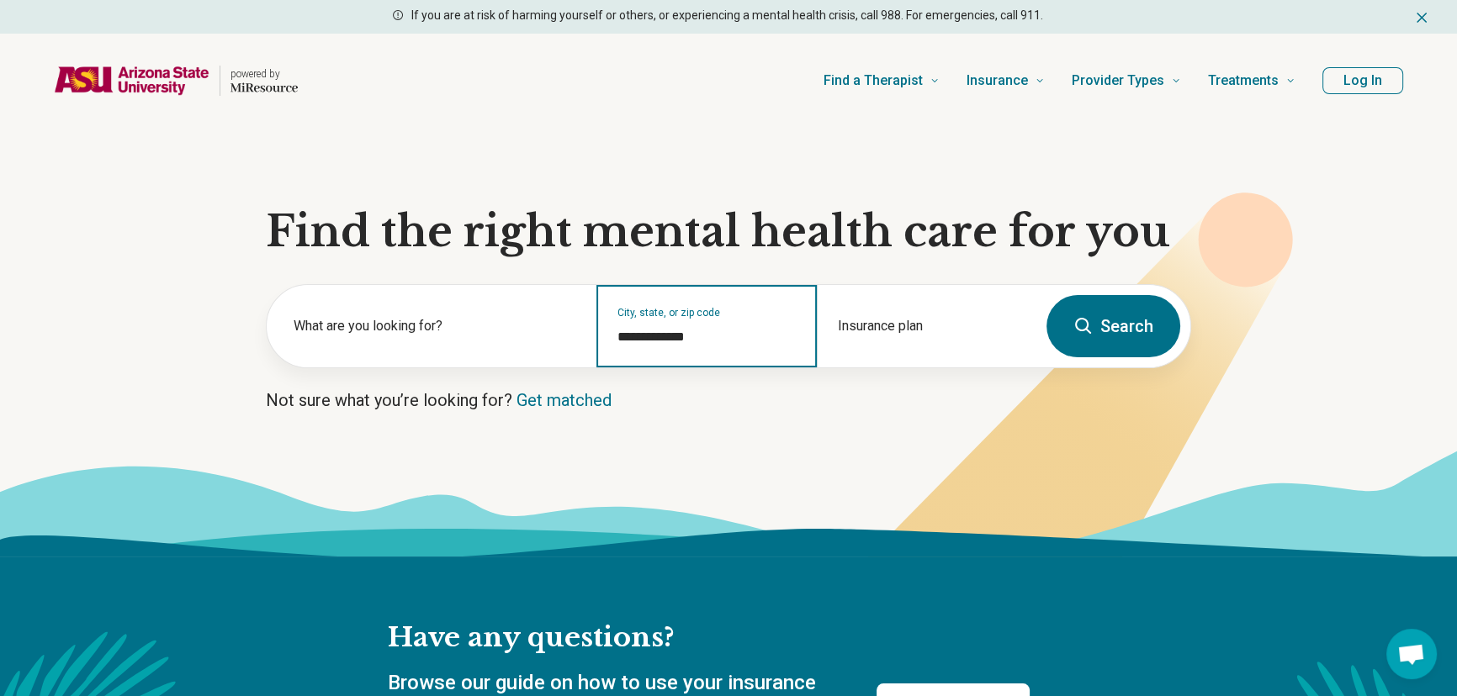
drag, startPoint x: 705, startPoint y: 335, endPoint x: 614, endPoint y: 331, distance: 90.9
click at [614, 331] on div "**********" at bounding box center [706, 326] width 220 height 82
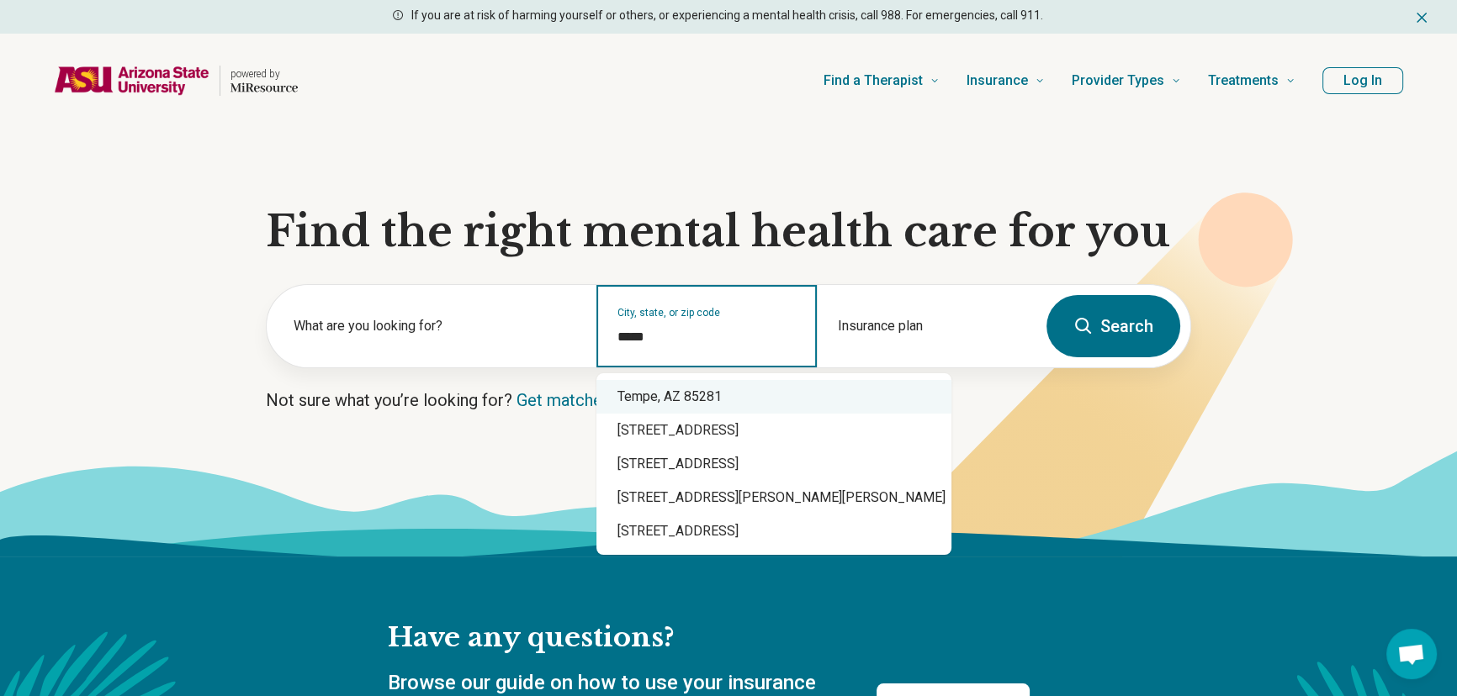
click at [661, 394] on div "Tempe, AZ 85281" at bounding box center [773, 397] width 355 height 34
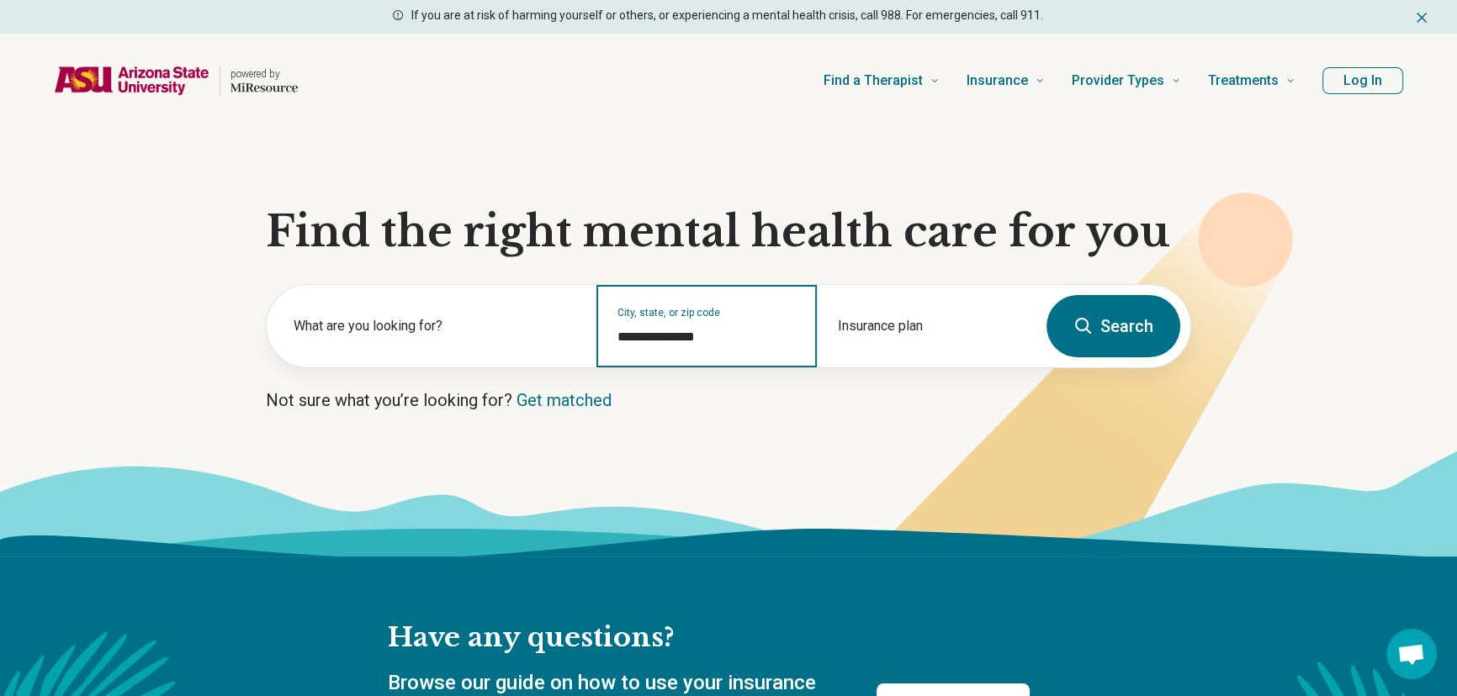
type input "**********"
click at [1082, 331] on icon at bounding box center [1083, 326] width 20 height 20
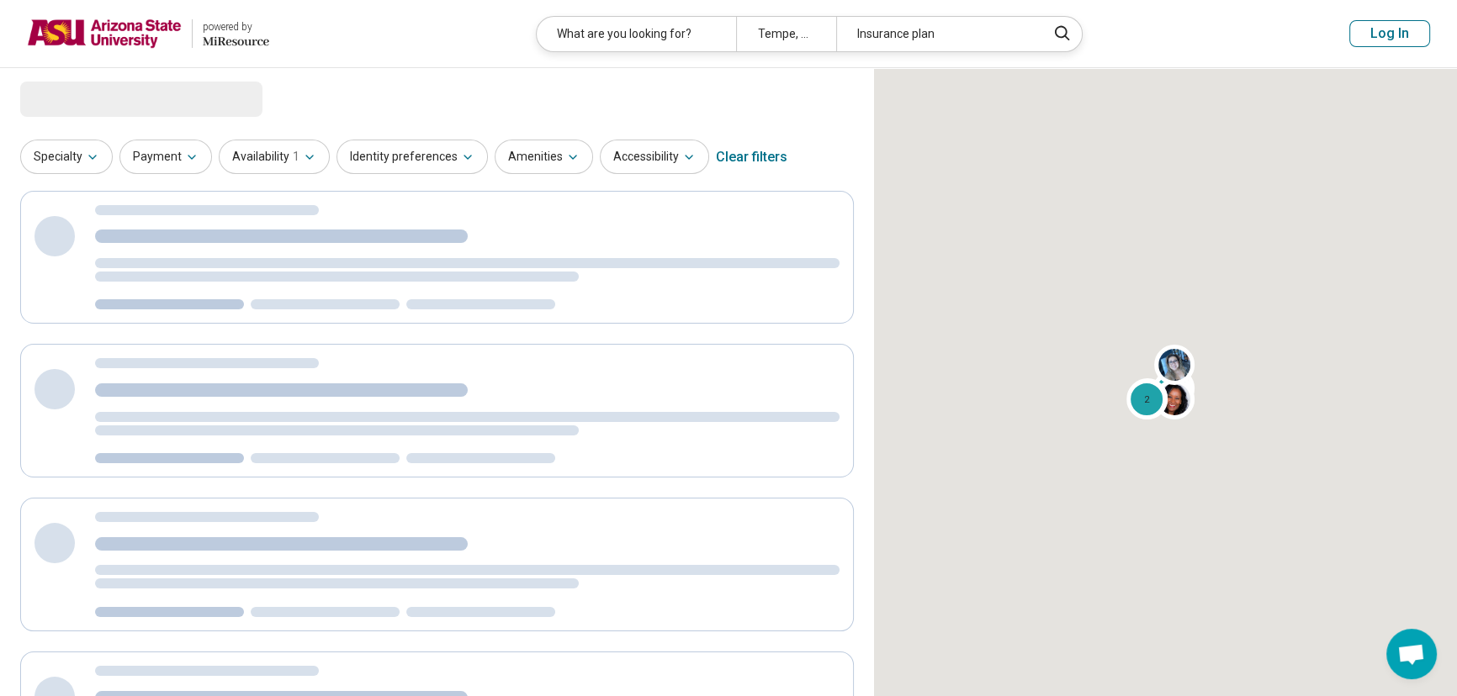
select select "***"
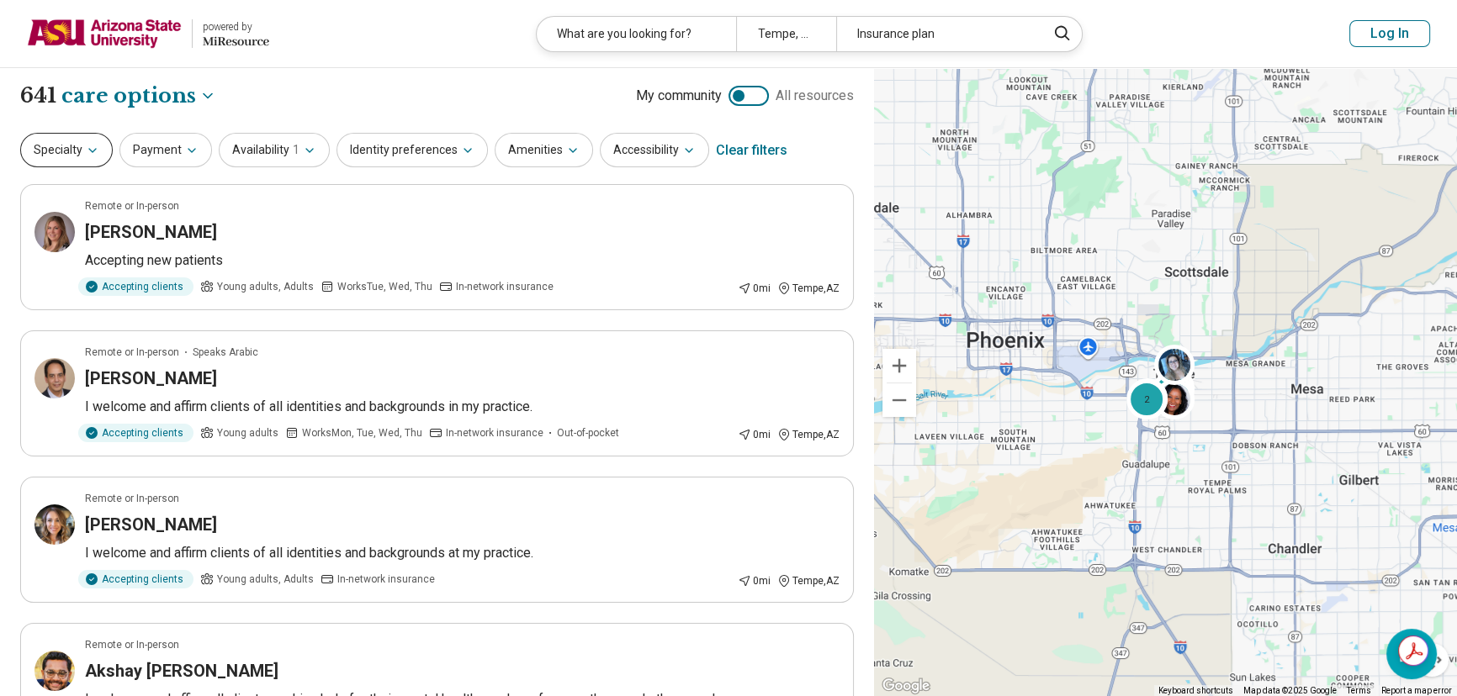
click at [50, 159] on button "Specialty" at bounding box center [66, 150] width 93 height 34
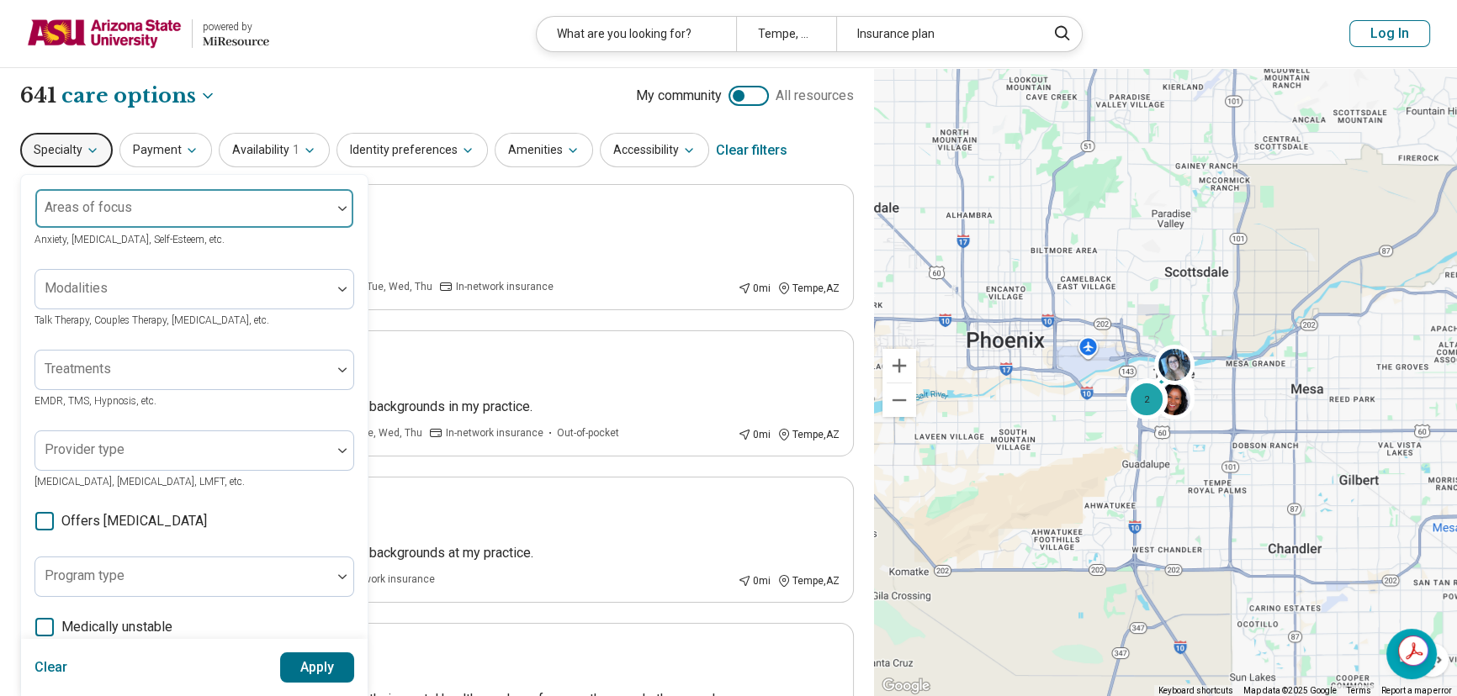
click at [59, 211] on div "Areas of focus" at bounding box center [194, 208] width 320 height 40
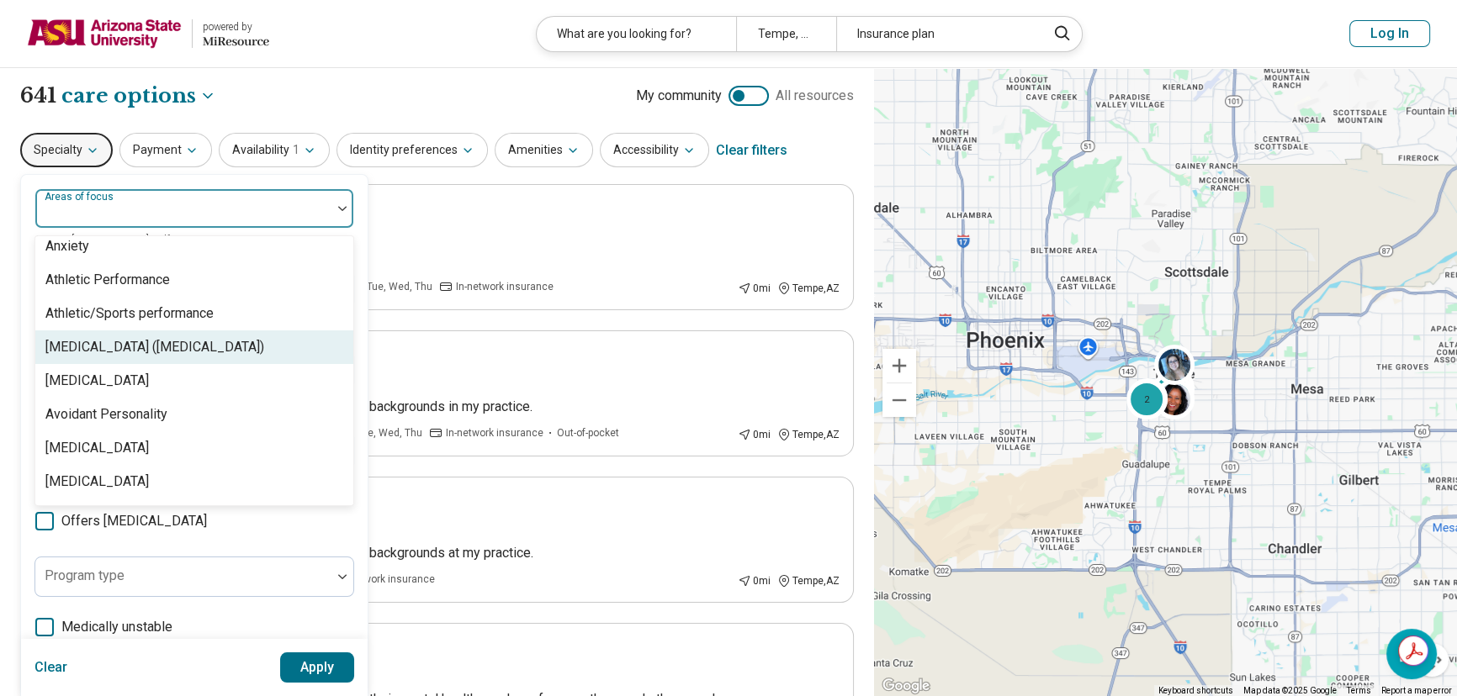
scroll to position [305, 0]
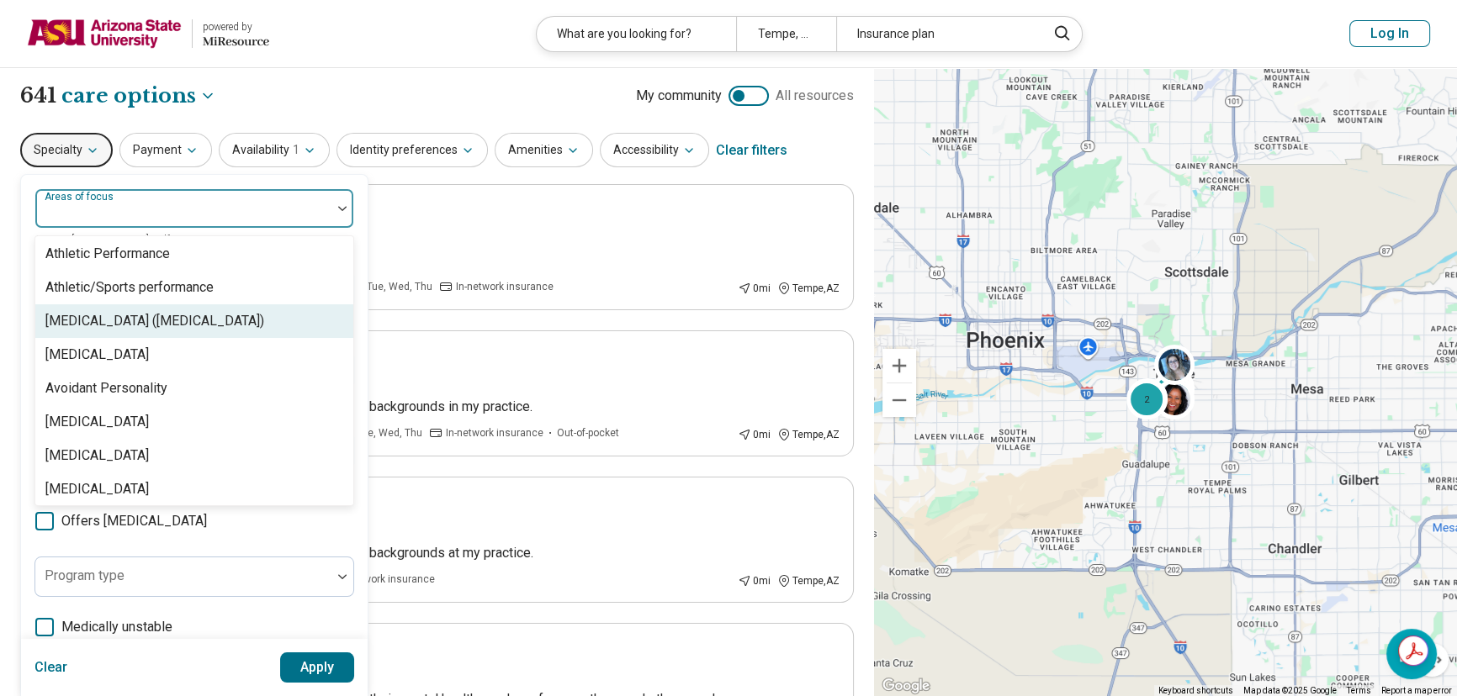
click at [141, 321] on div "[MEDICAL_DATA] ([MEDICAL_DATA])" at bounding box center [154, 321] width 219 height 20
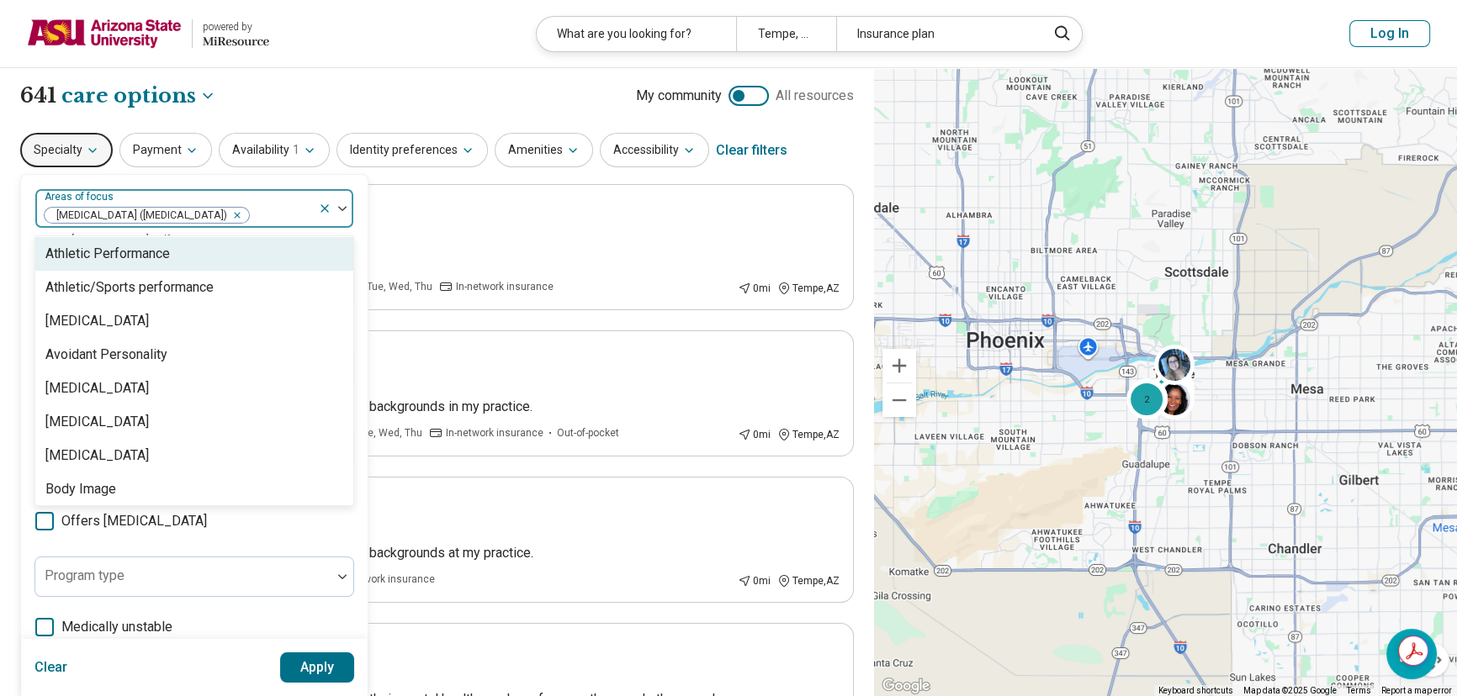
click at [341, 209] on img at bounding box center [342, 208] width 8 height 5
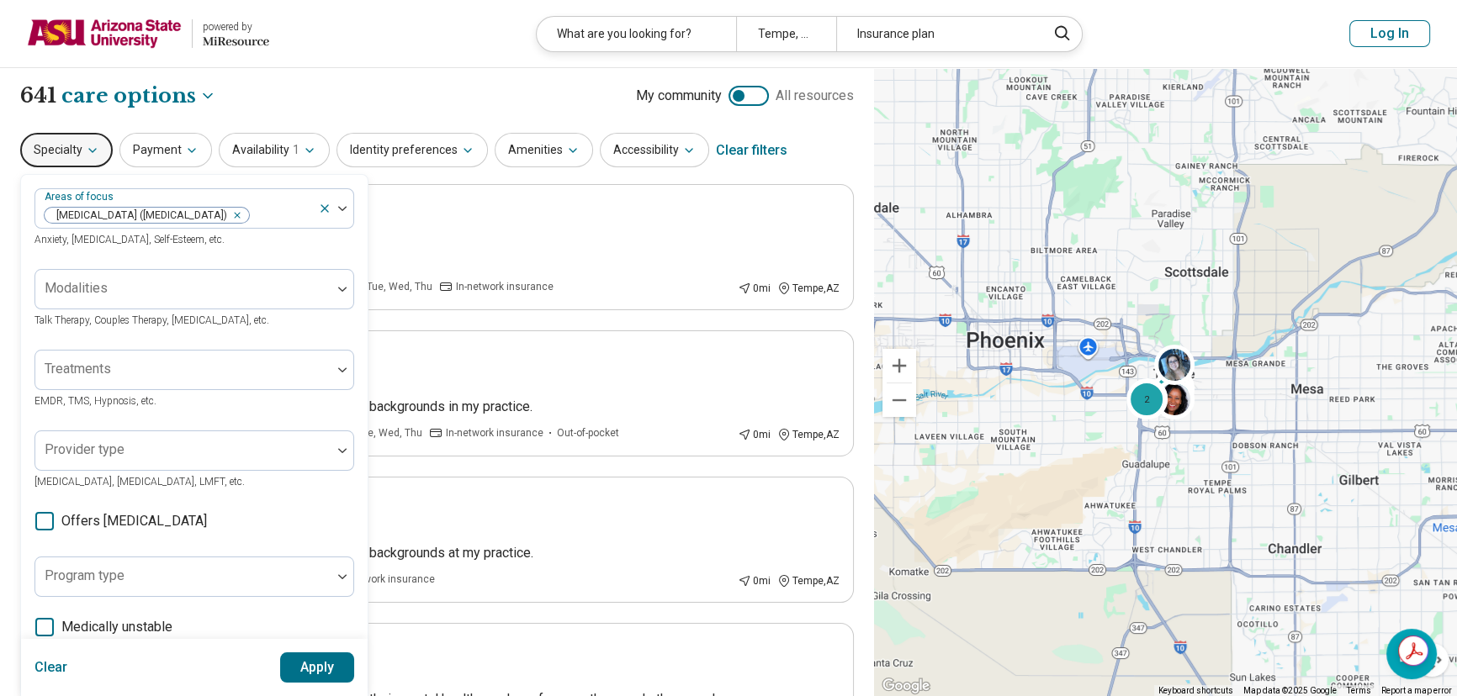
click at [41, 523] on icon at bounding box center [44, 521] width 19 height 19
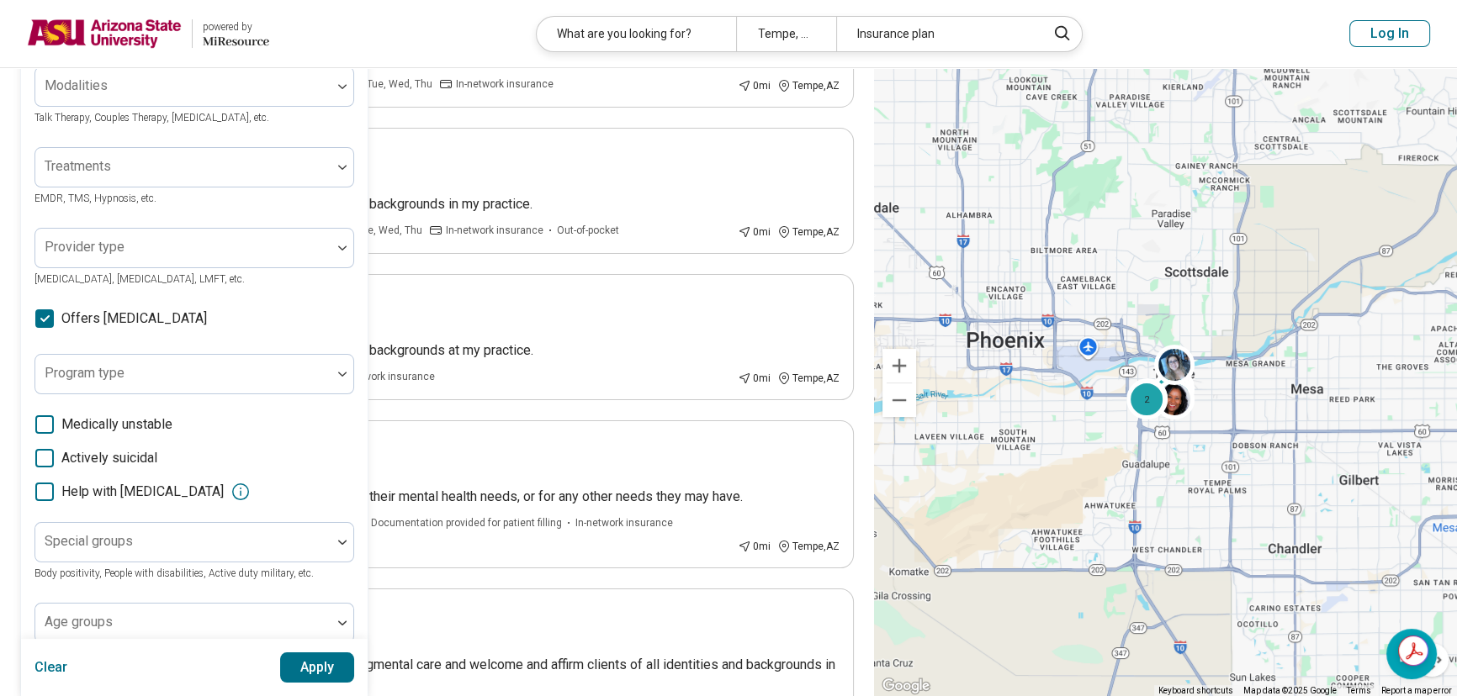
scroll to position [229, 0]
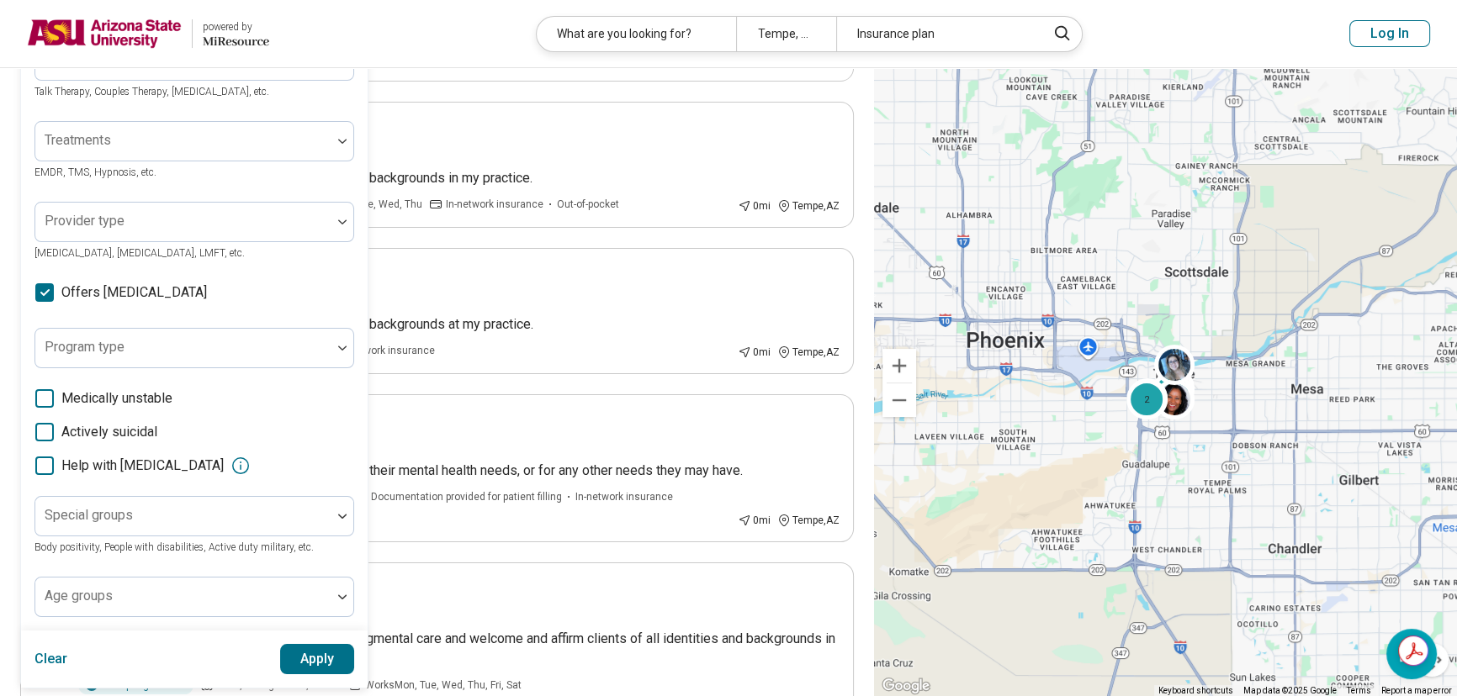
click at [309, 657] on button "Apply" at bounding box center [317, 659] width 75 height 30
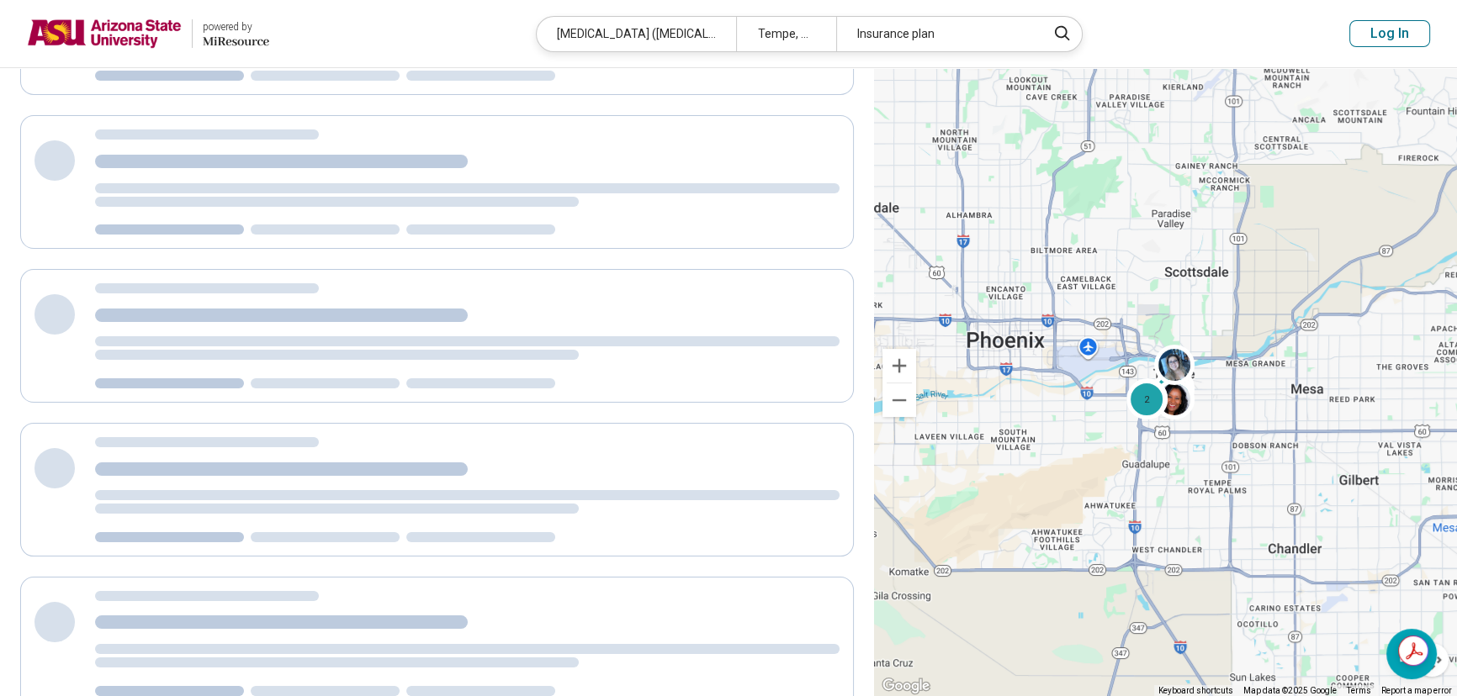
scroll to position [161, 0]
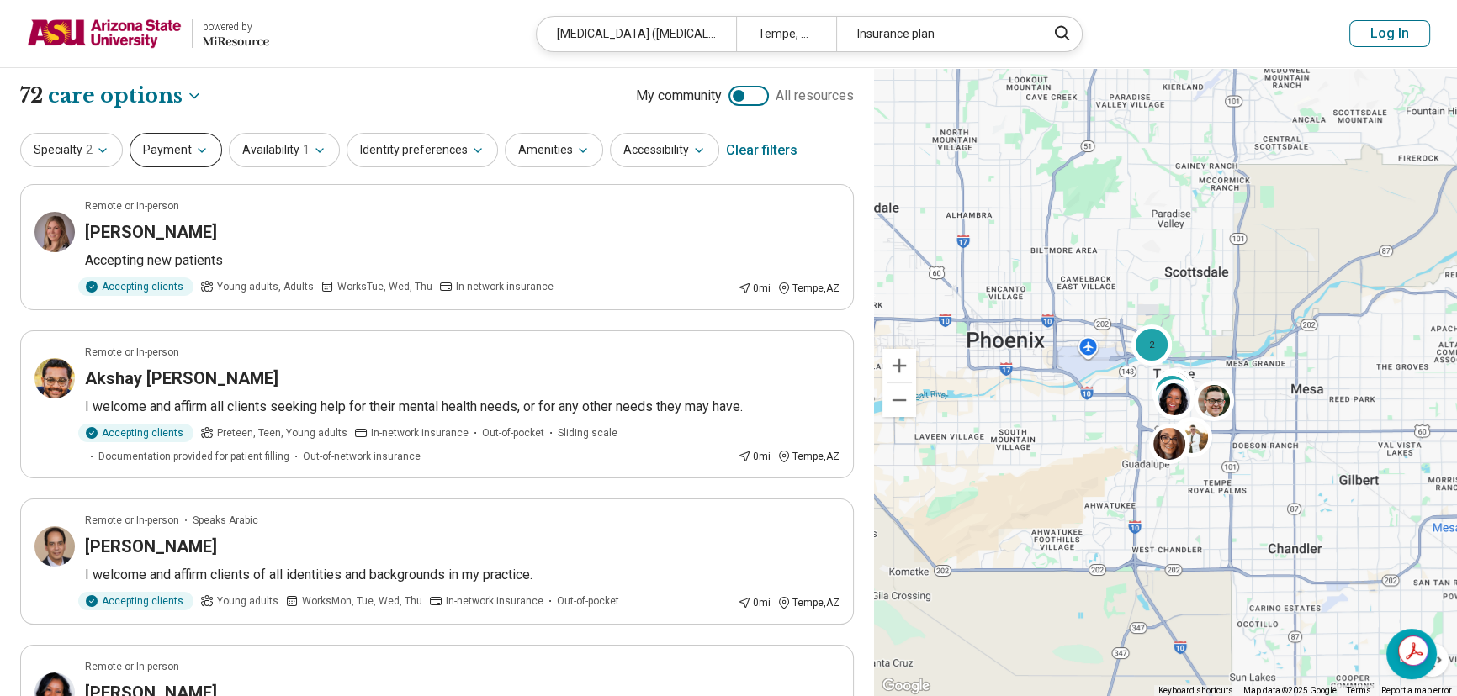
click at [151, 151] on button "Payment" at bounding box center [176, 150] width 93 height 34
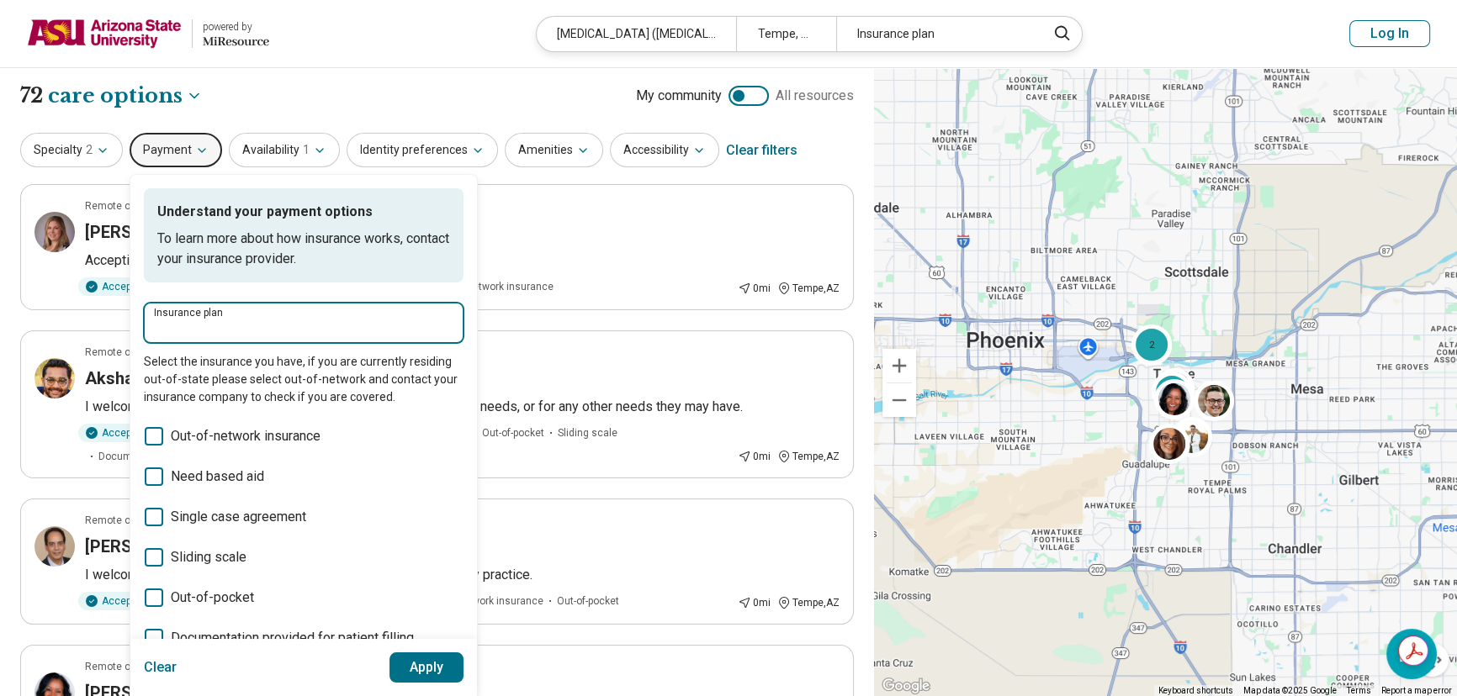
click at [192, 331] on input "Insurance plan" at bounding box center [303, 329] width 299 height 20
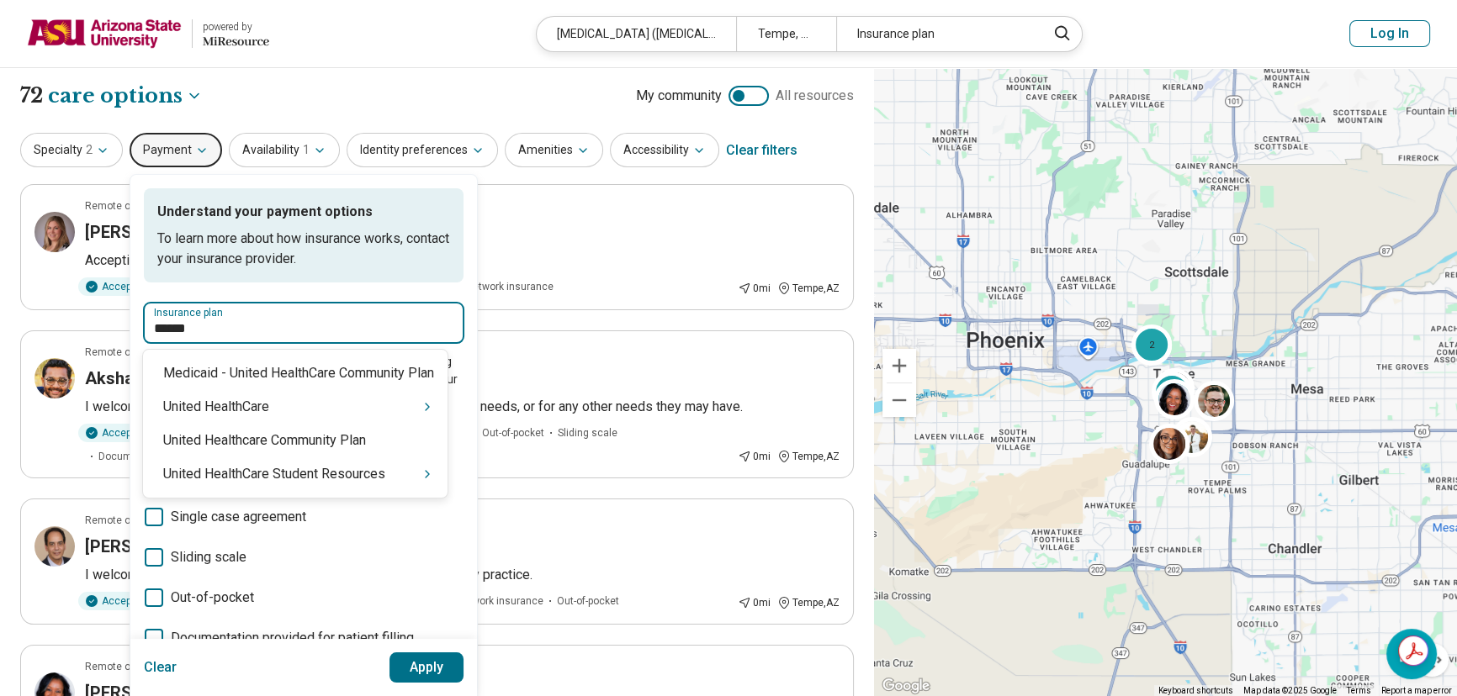
type input "******"
click at [290, 477] on div "United HealthCare Student Resources" at bounding box center [295, 475] width 304 height 34
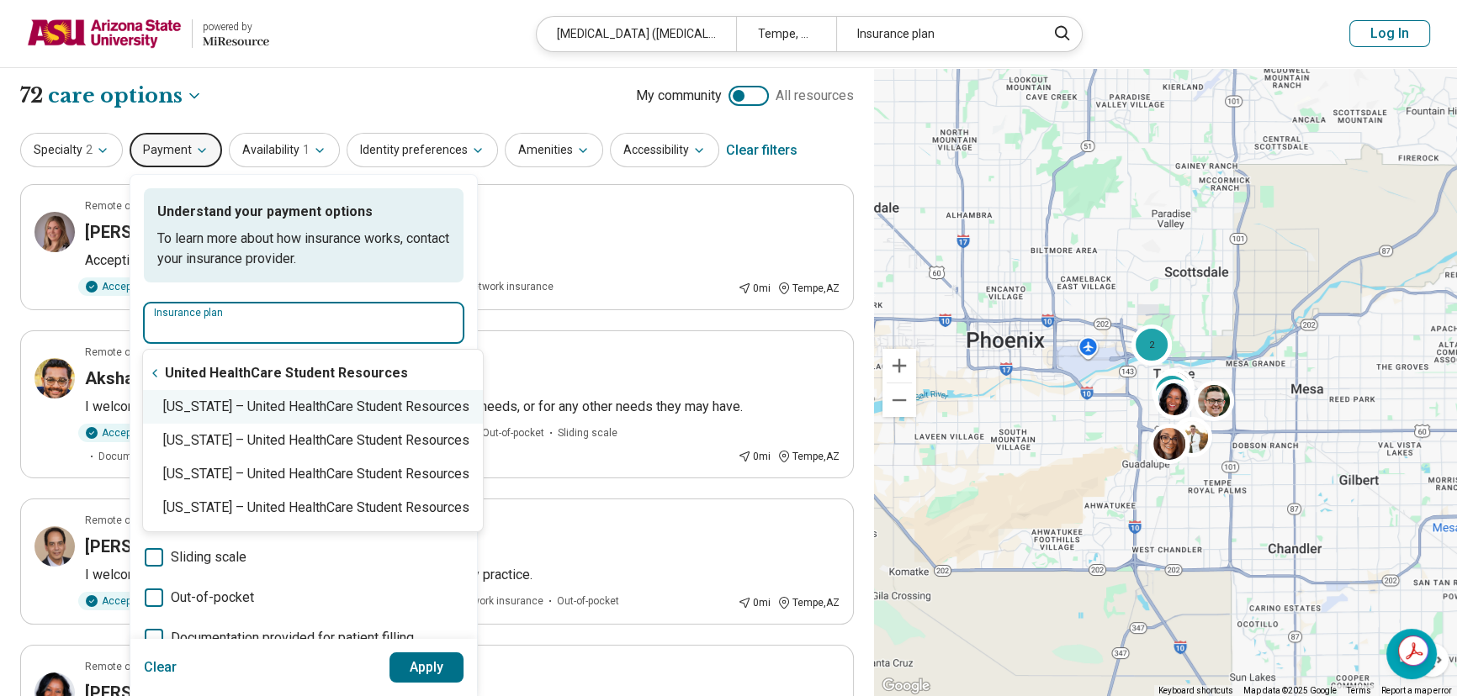
click at [316, 412] on div "[US_STATE] – United HealthCare Student Resources" at bounding box center [313, 407] width 340 height 34
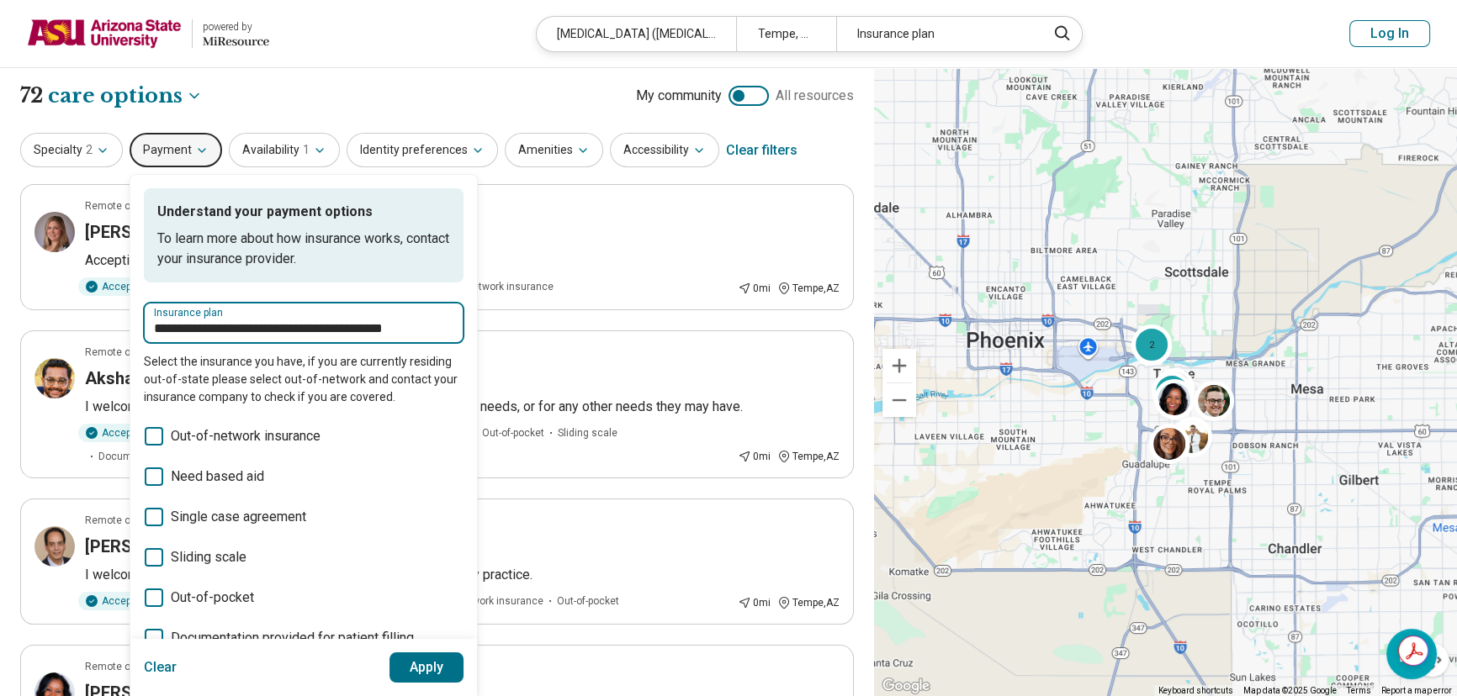
type input "**********"
click at [425, 665] on button "Apply" at bounding box center [426, 668] width 75 height 30
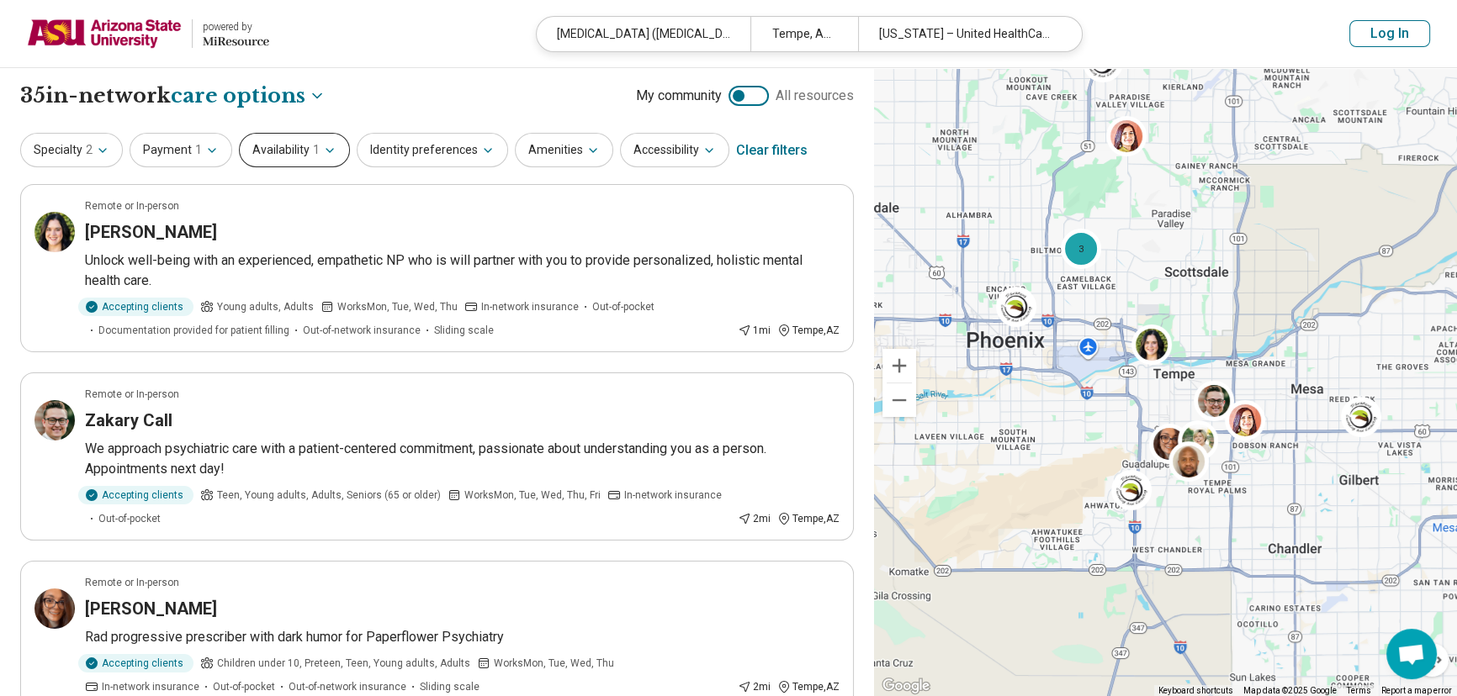
click at [265, 150] on button "Availability 1" at bounding box center [294, 150] width 111 height 34
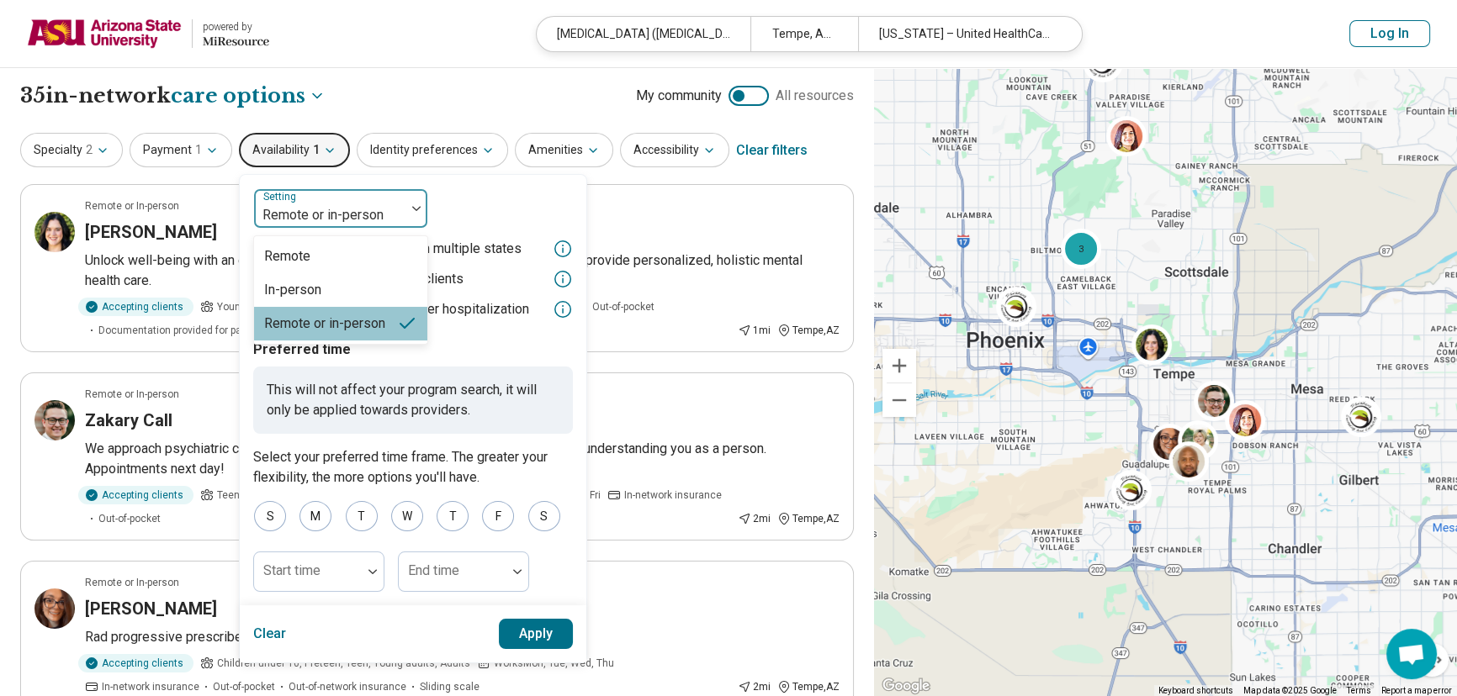
click at [329, 214] on div at bounding box center [330, 216] width 138 height 24
click at [329, 283] on div "In-person" at bounding box center [340, 290] width 173 height 34
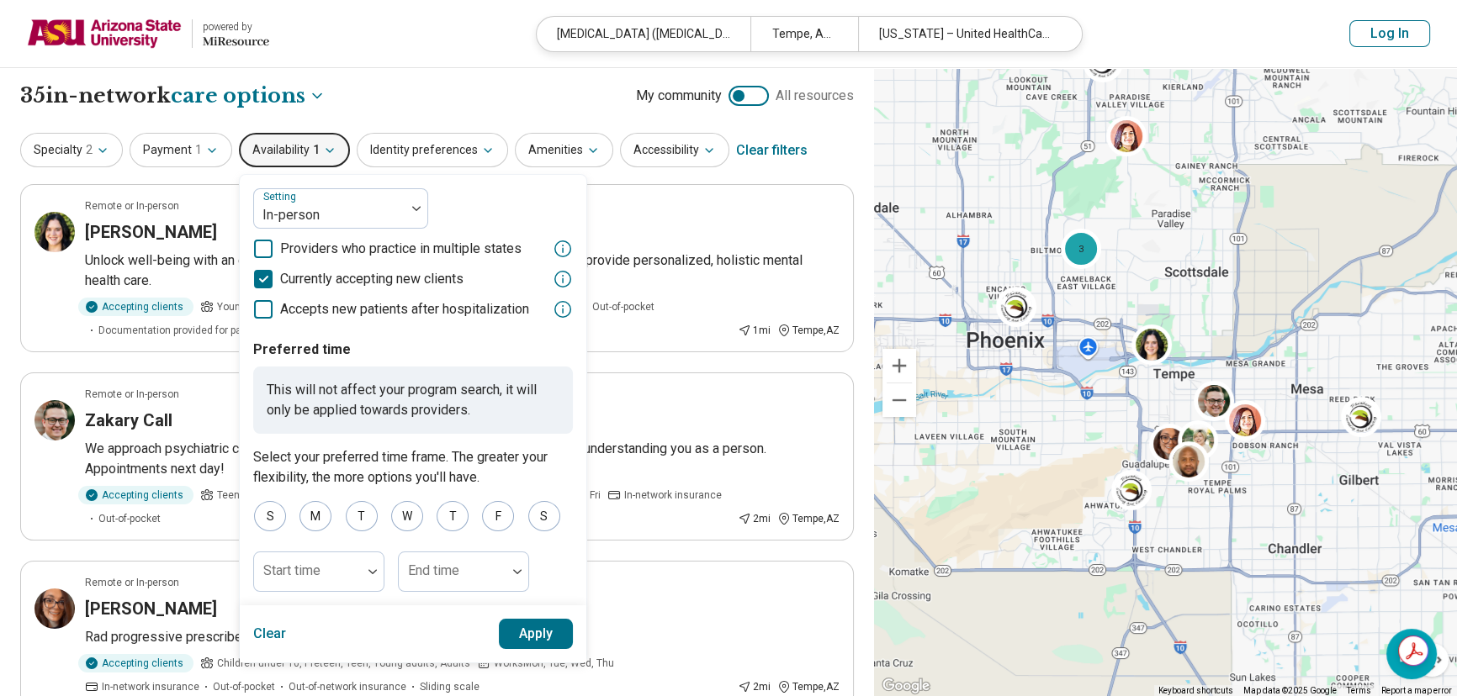
click at [532, 633] on button "Apply" at bounding box center [536, 634] width 75 height 30
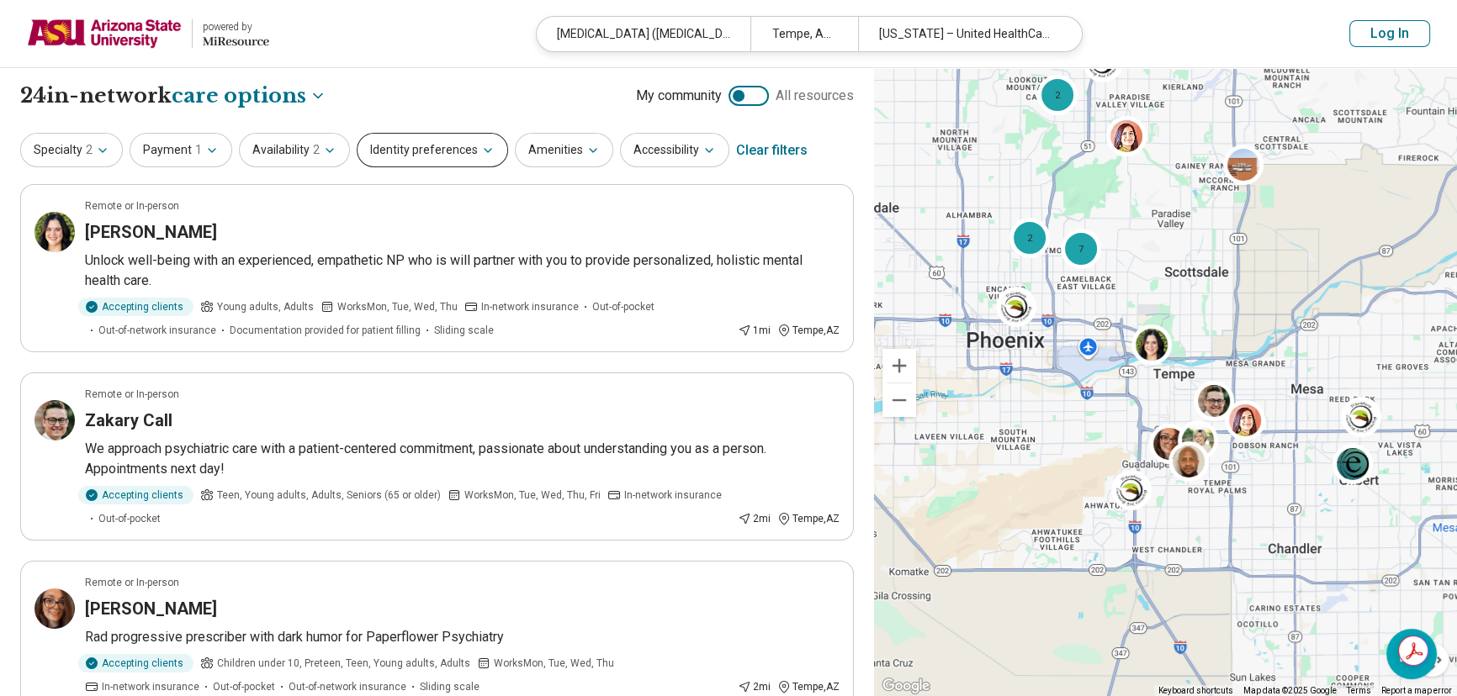
click at [404, 156] on button "Identity preferences" at bounding box center [432, 150] width 151 height 34
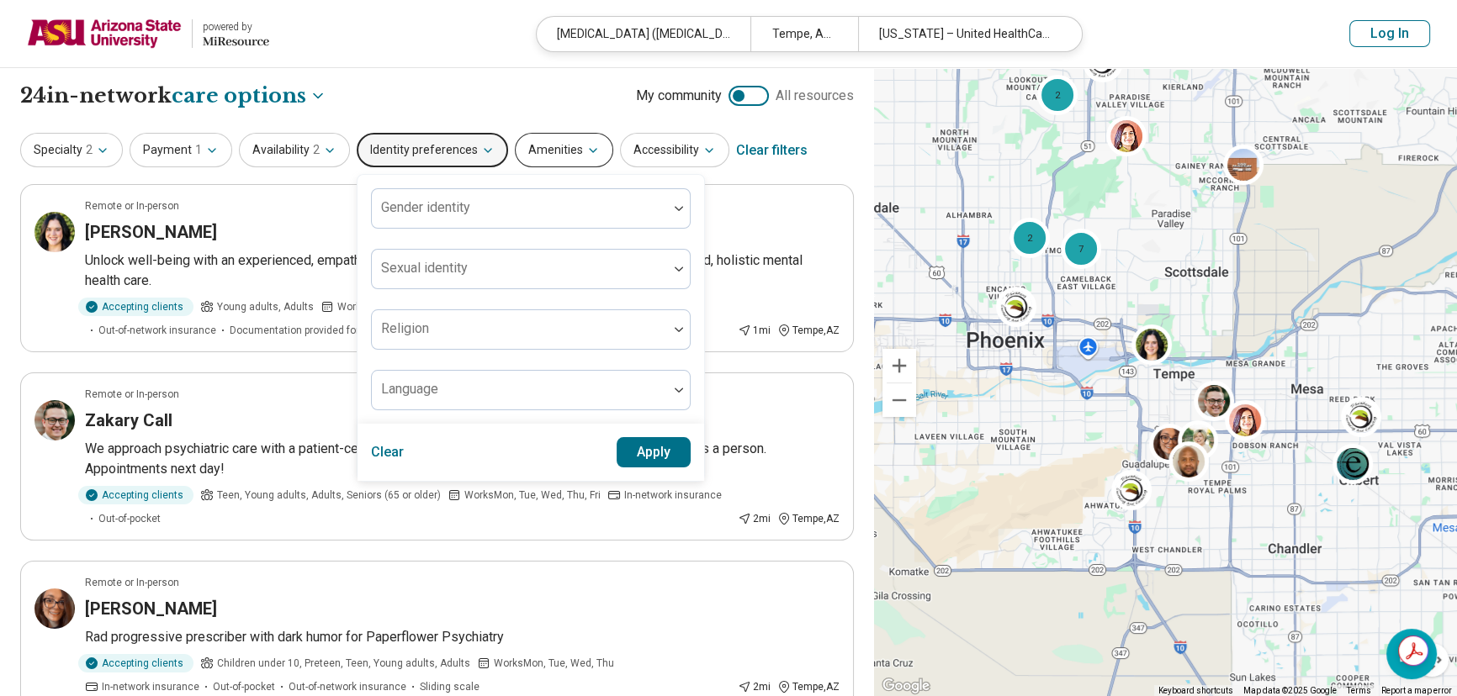
click at [523, 149] on button "Amenities" at bounding box center [564, 150] width 98 height 34
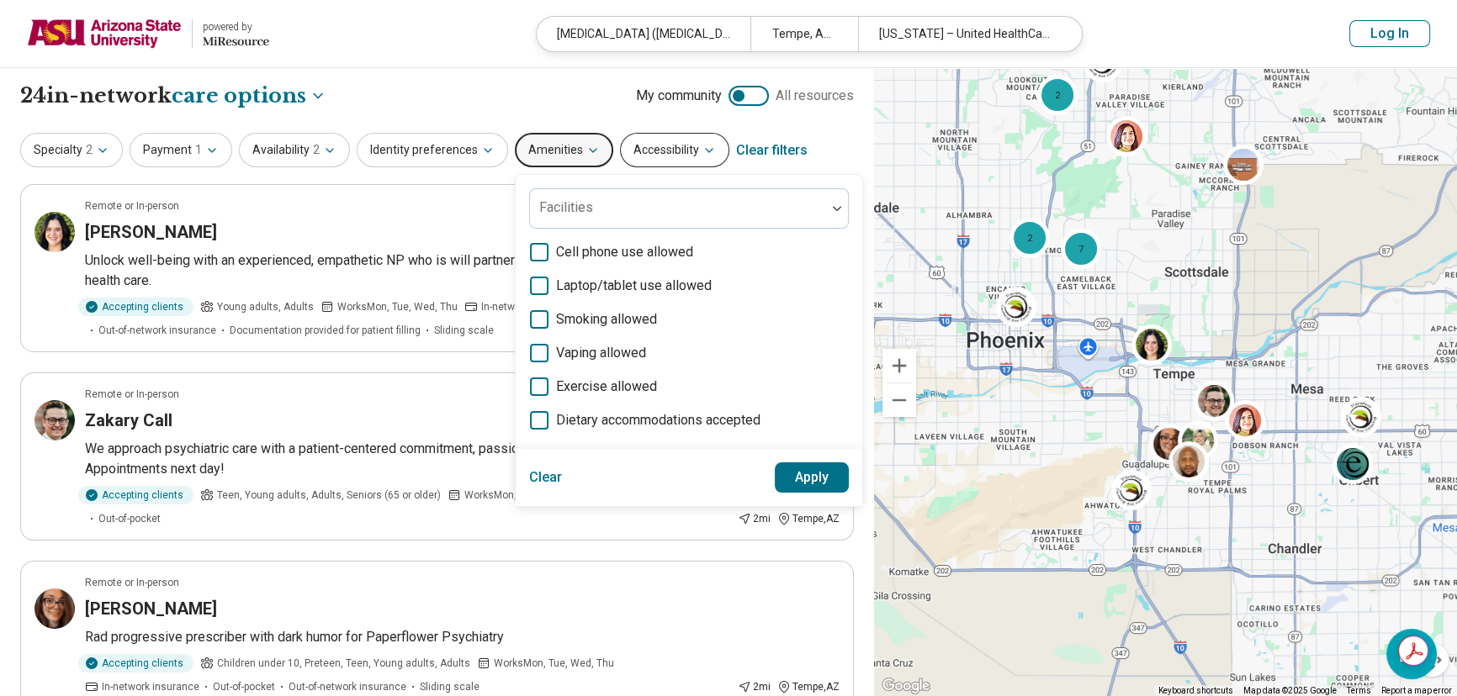
click at [651, 159] on button "Accessibility" at bounding box center [674, 150] width 109 height 34
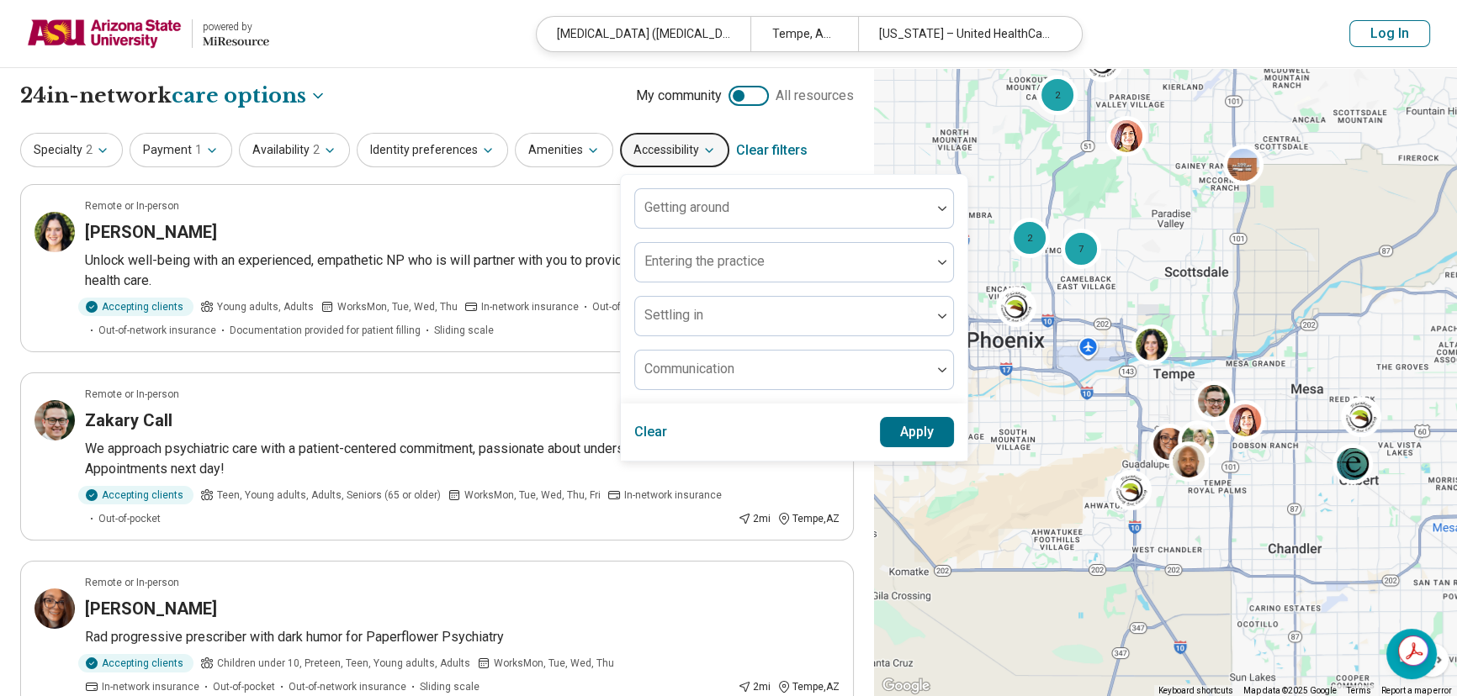
click at [342, 98] on div "**********" at bounding box center [437, 96] width 834 height 29
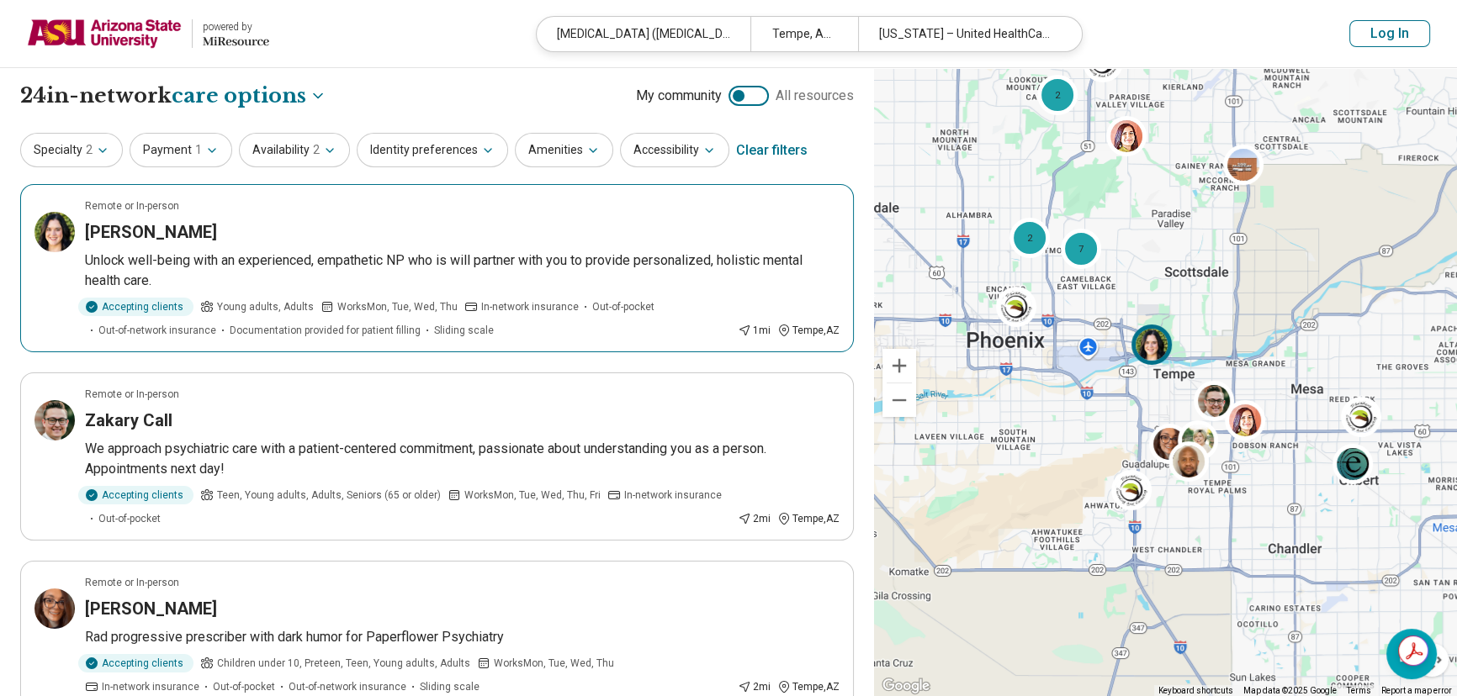
click at [104, 229] on h3 "[PERSON_NAME]" at bounding box center [151, 232] width 132 height 24
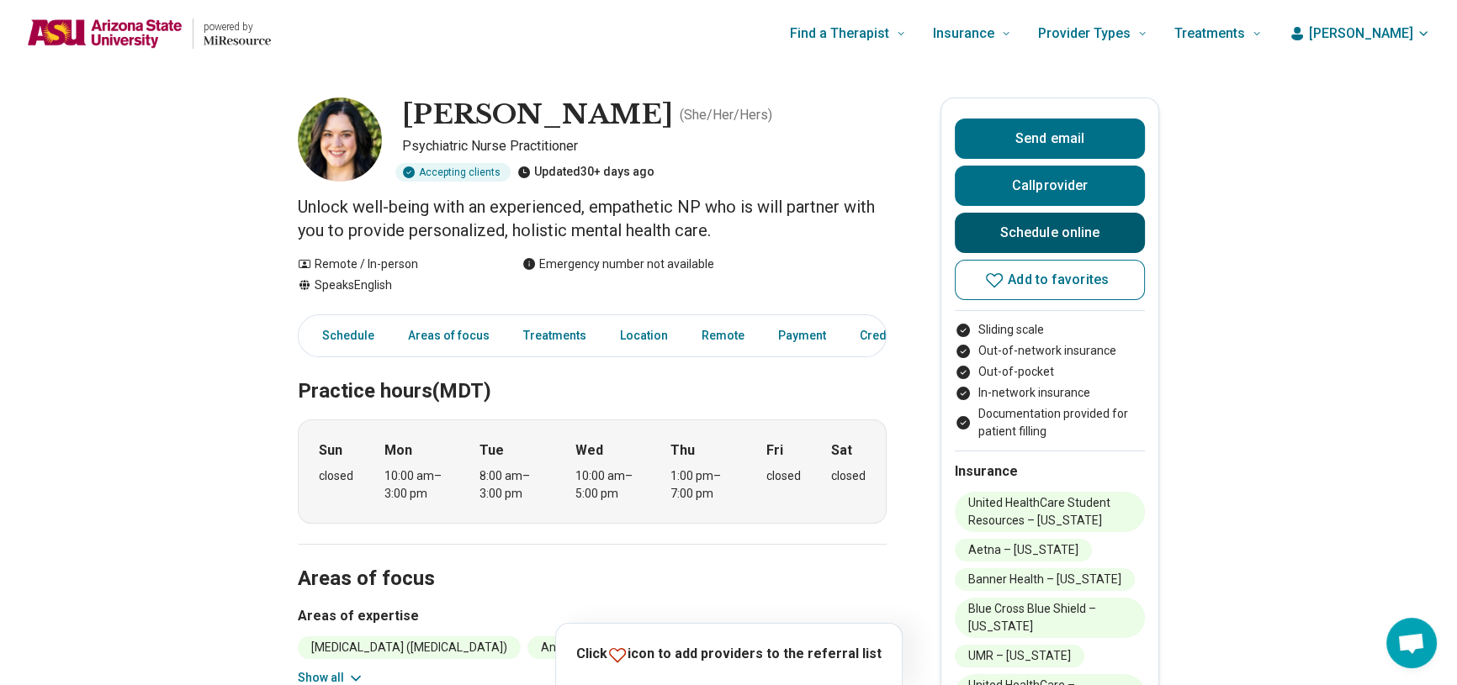
click at [1040, 230] on link "Schedule online" at bounding box center [1050, 233] width 190 height 40
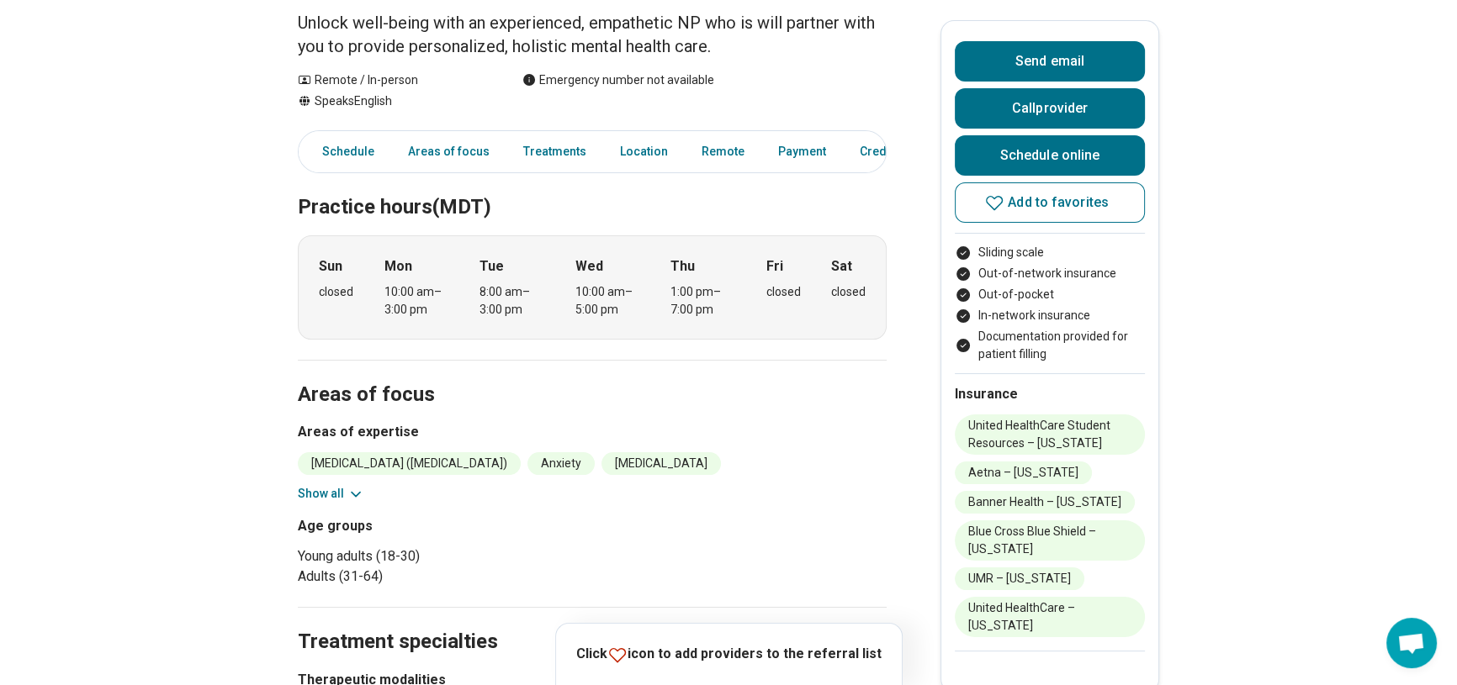
scroll to position [229, 0]
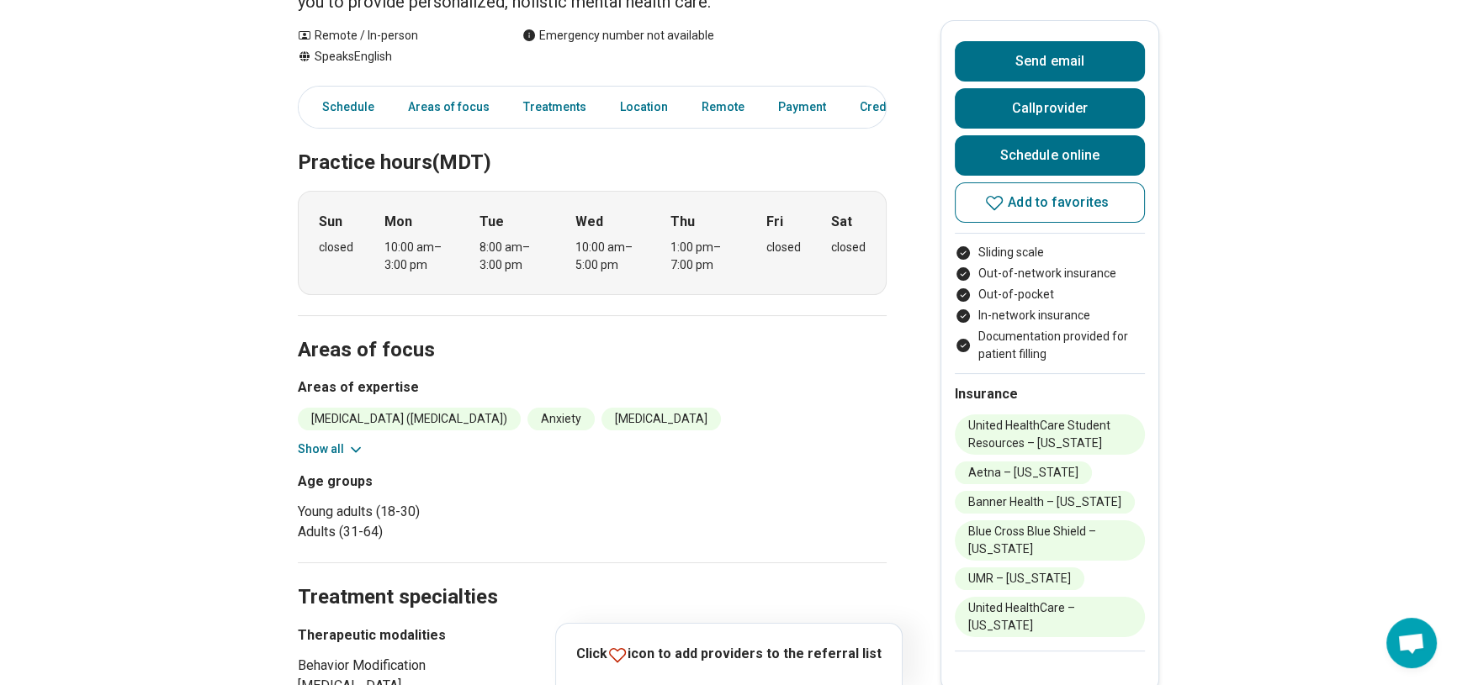
click at [315, 448] on button "Show all" at bounding box center [331, 450] width 66 height 18
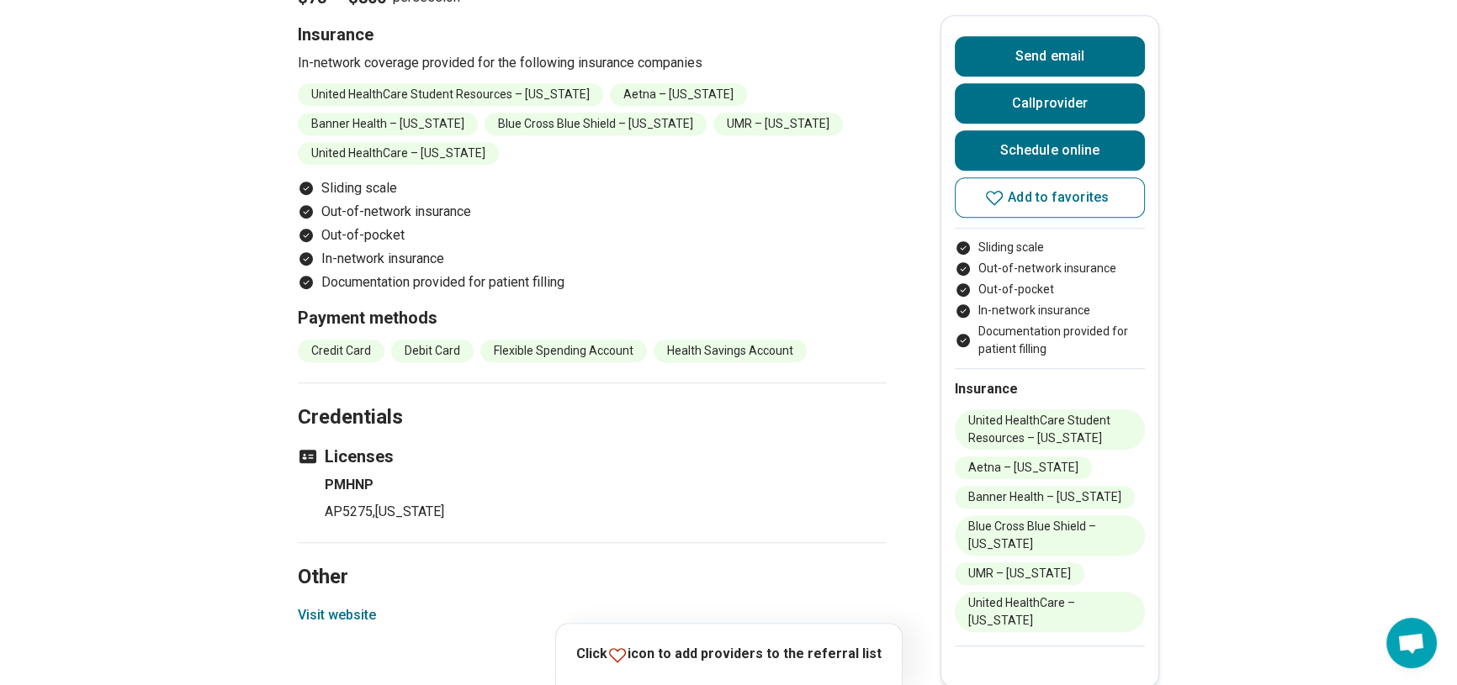
scroll to position [1453, 0]
